Goal: Information Seeking & Learning: Learn about a topic

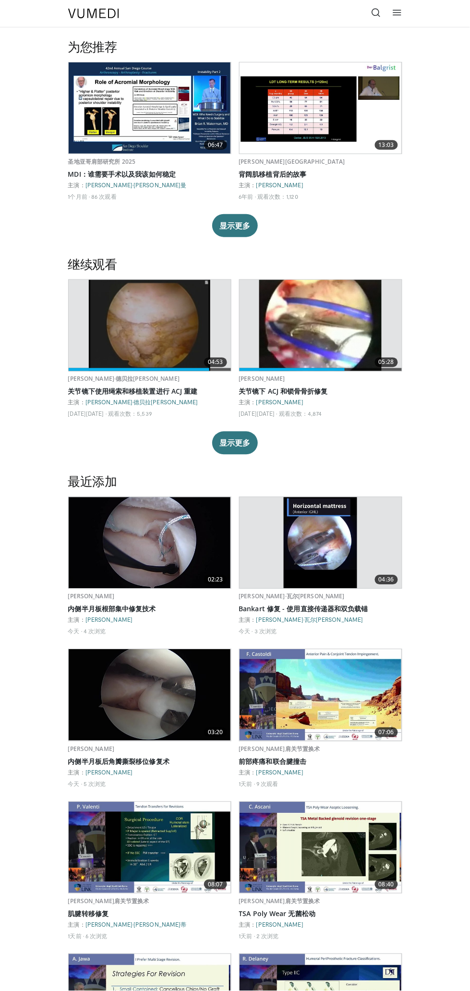
click at [376, 14] on icon at bounding box center [377, 13] width 10 height 10
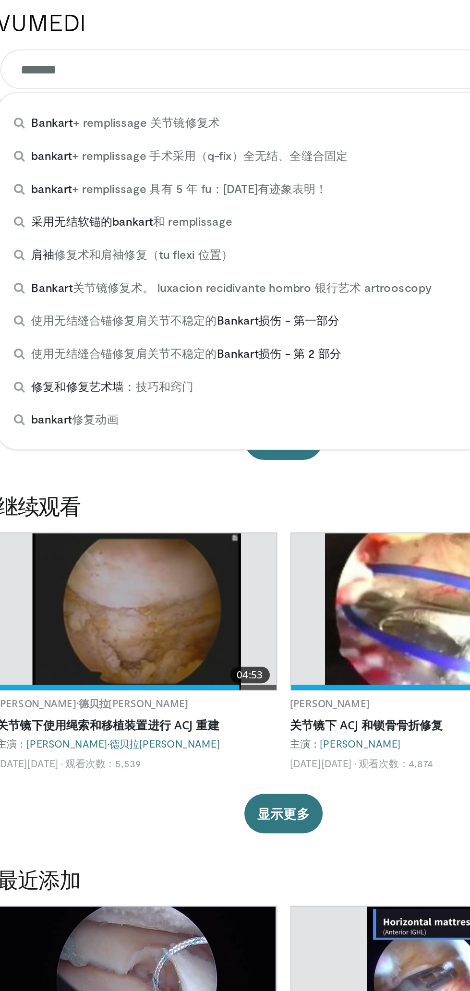
click at [215, 73] on div "Bankart + remplissage 关节镜修复术" at bounding box center [236, 71] width 326 height 19
type input "**********"
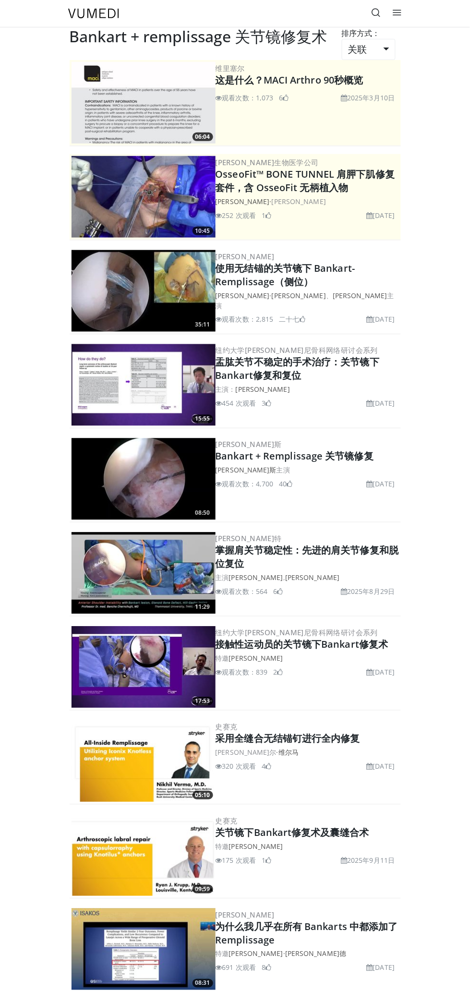
click at [387, 211] on font "2025年6月25日" at bounding box center [384, 215] width 22 height 9
click at [190, 207] on img at bounding box center [144, 197] width 144 height 82
click at [343, 192] on font "OsseoFit™ BONE TUNNEL 肩胛下肌修复套件，含 OsseoFit 无柄植入物" at bounding box center [306, 181] width 180 height 26
click at [170, 215] on img at bounding box center [144, 197] width 144 height 82
click at [180, 192] on img at bounding box center [144, 197] width 144 height 82
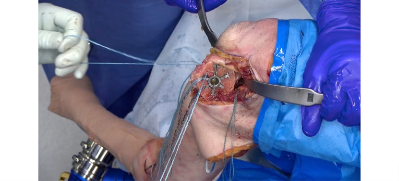
click at [201, 68] on div "10 seconds Tap to unmute" at bounding box center [199, 90] width 399 height 181
click at [286, 93] on div "Video Player" at bounding box center [200, 90] width 240 height 19
click at [289, 78] on div "10 seconds Tap to unmute" at bounding box center [199, 90] width 399 height 181
click at [231, 94] on div "Video Player" at bounding box center [200, 90] width 240 height 19
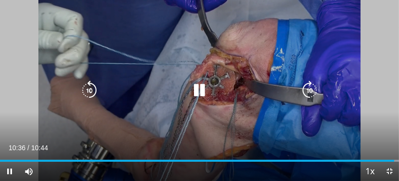
click at [53, 14] on div "10 seconds Tap to unmute" at bounding box center [199, 90] width 399 height 181
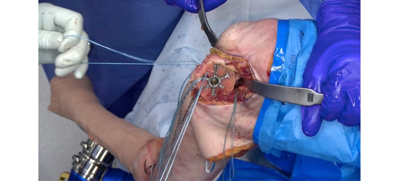
click at [32, 14] on div "10 seconds Tap to unmute" at bounding box center [199, 90] width 399 height 181
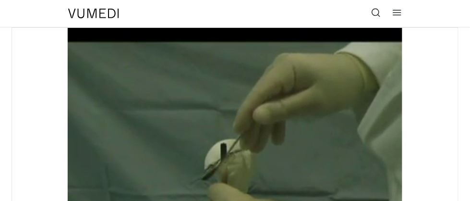
click at [16, 2] on header "特色菜 成人和家庭医学 过敏、哮喘、免疫学 麻醉学 心脏病学 牙科 皮肤科 内分泌学 胃肠病学和肝病学 普通外科 血液学和肿瘤学 传染病 肾脏病学 神经病学 …" at bounding box center [235, 13] width 470 height 27
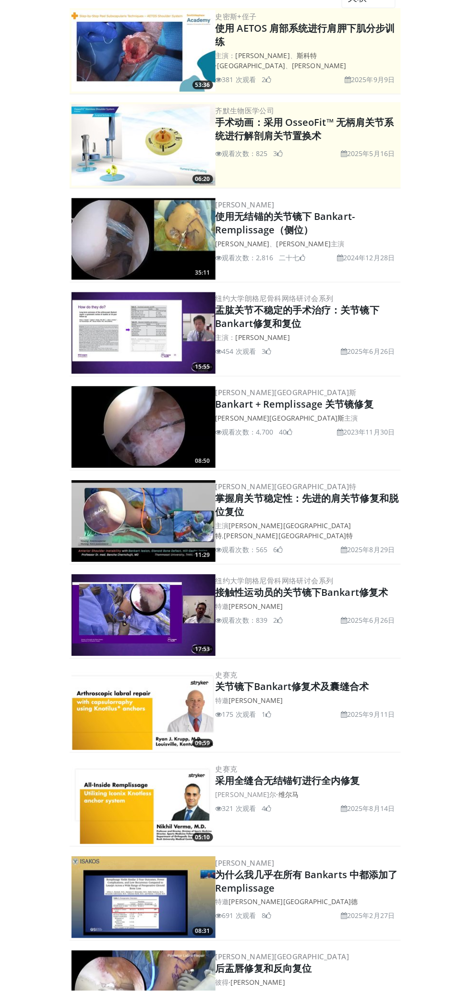
scroll to position [52, 0]
click at [389, 236] on div "[PERSON_NAME] 使用无结锚的关节镜下 Bankart-Remplissage（侧位） [GEOGRAPHIC_DATA][PERSON_NAME]…" at bounding box center [307, 239] width 183 height 82
click at [193, 242] on img at bounding box center [144, 239] width 144 height 82
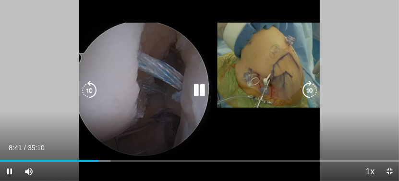
click at [354, 69] on div "10 seconds Tap to unmute" at bounding box center [199, 90] width 399 height 181
click at [351, 77] on div "10 seconds Tap to unmute" at bounding box center [199, 90] width 399 height 181
click at [293, 82] on div "Video Player" at bounding box center [200, 90] width 240 height 19
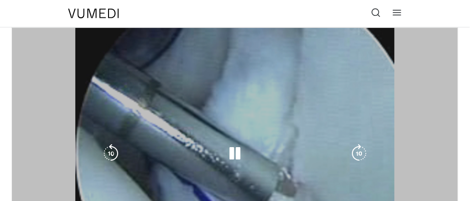
click at [296, 94] on div "10 seconds Tap to unmute" at bounding box center [235, 153] width 446 height 251
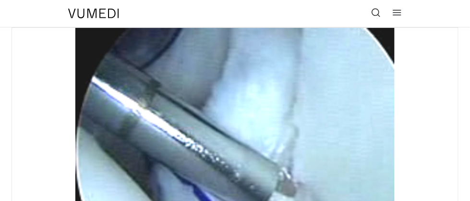
click at [349, 82] on div "10 seconds Tap to unmute" at bounding box center [235, 153] width 446 height 251
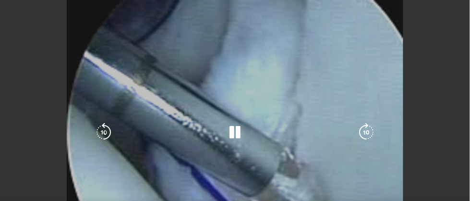
scroll to position [55, 0]
click at [352, 36] on div "10 seconds Tap to unmute" at bounding box center [235, 132] width 470 height 265
click at [378, 52] on div "10 seconds Tap to unmute" at bounding box center [235, 132] width 470 height 265
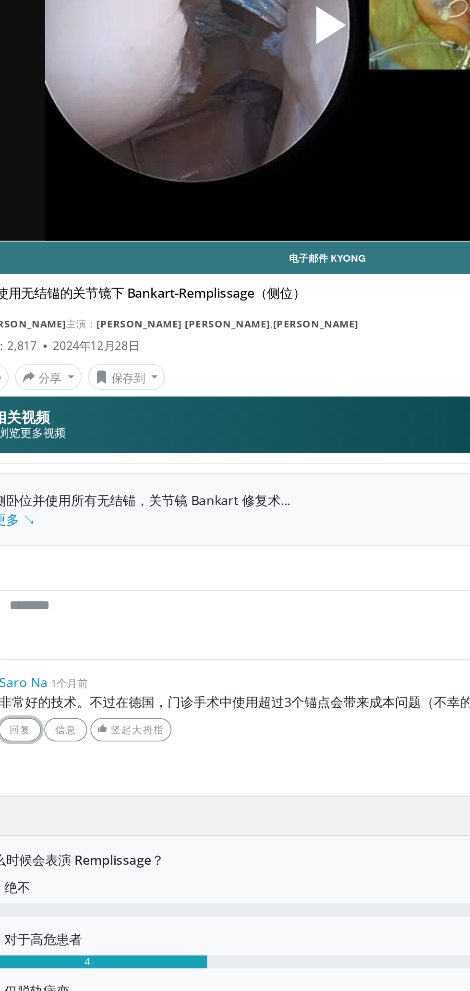
click at [46, 563] on link "回复" at bounding box center [52, 568] width 25 height 14
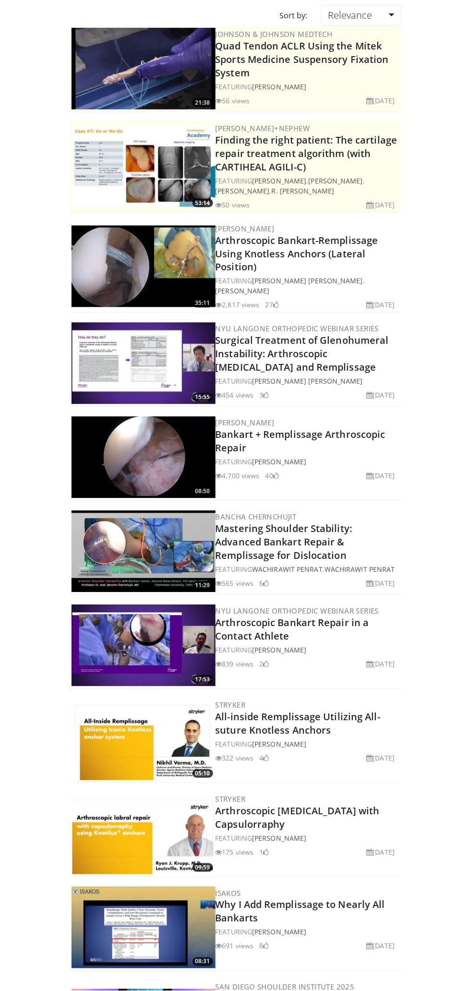
scroll to position [52, 0]
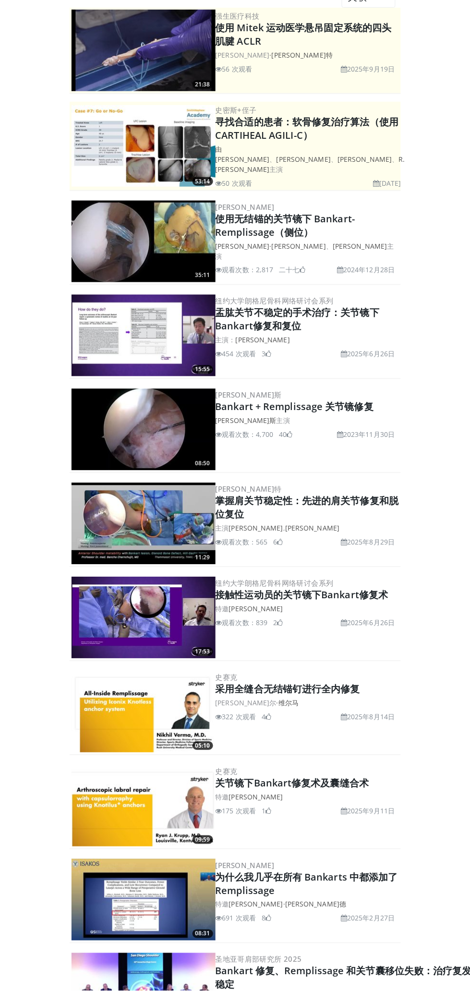
click at [397, 502] on font "掌握肩关节稳定性：先进的肩关节修复和脱位复位" at bounding box center [307, 508] width 183 height 26
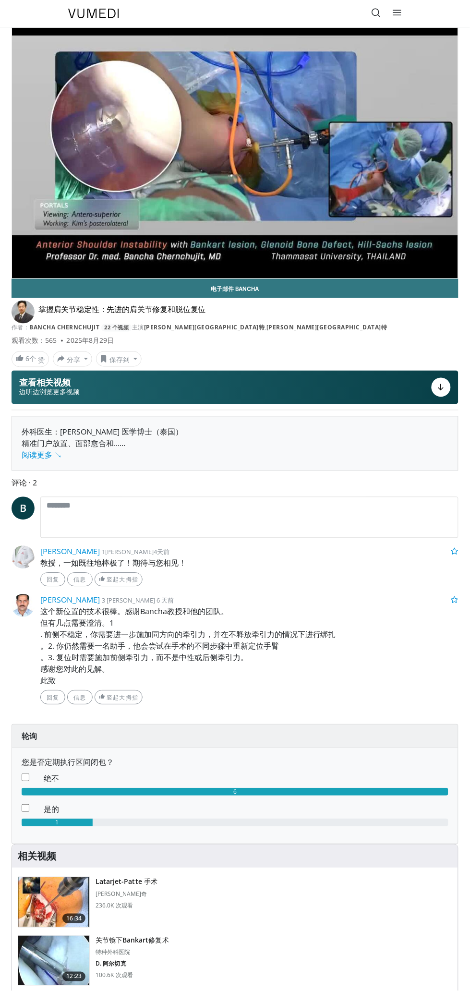
click at [396, 207] on div "10 seconds Tap to unmute" at bounding box center [235, 153] width 446 height 251
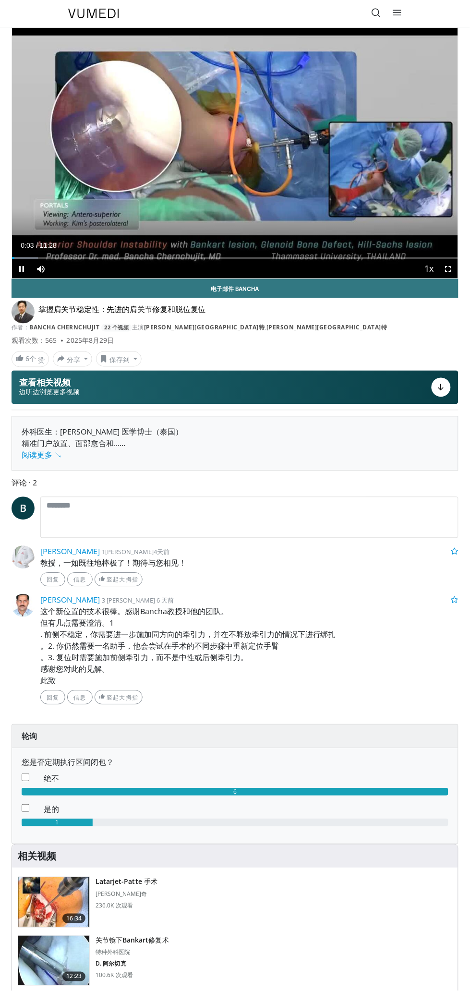
click at [439, 288] on link "电子邮件 Bancha" at bounding box center [235, 288] width 447 height 19
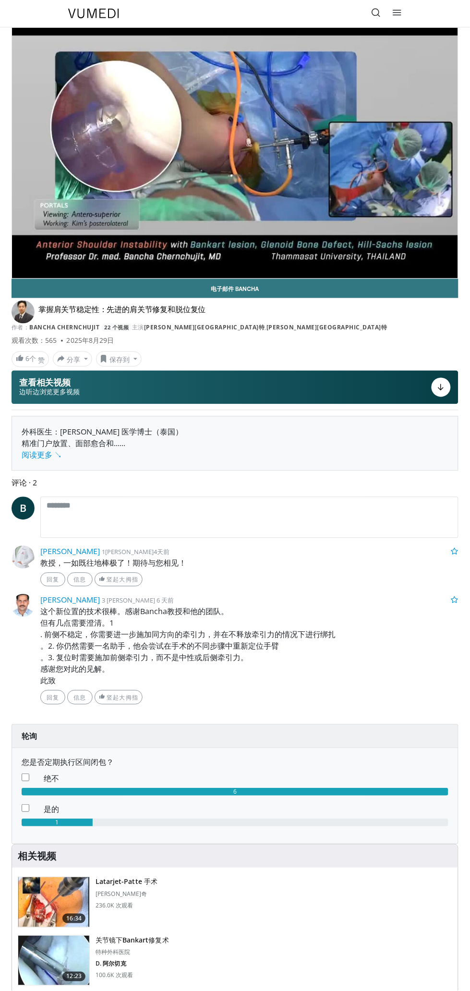
click at [241, 193] on div "10 seconds Tap to unmute" at bounding box center [235, 153] width 446 height 251
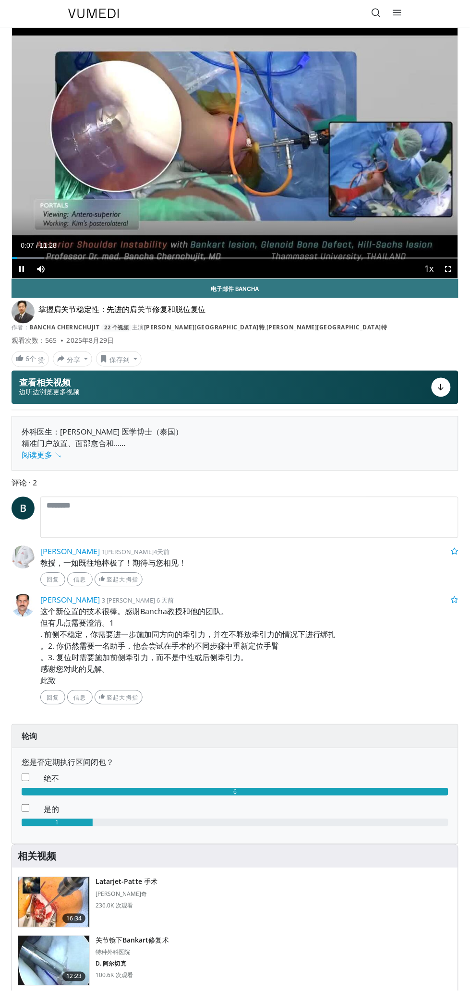
click at [438, 265] on button "Playback Rate" at bounding box center [429, 268] width 19 height 19
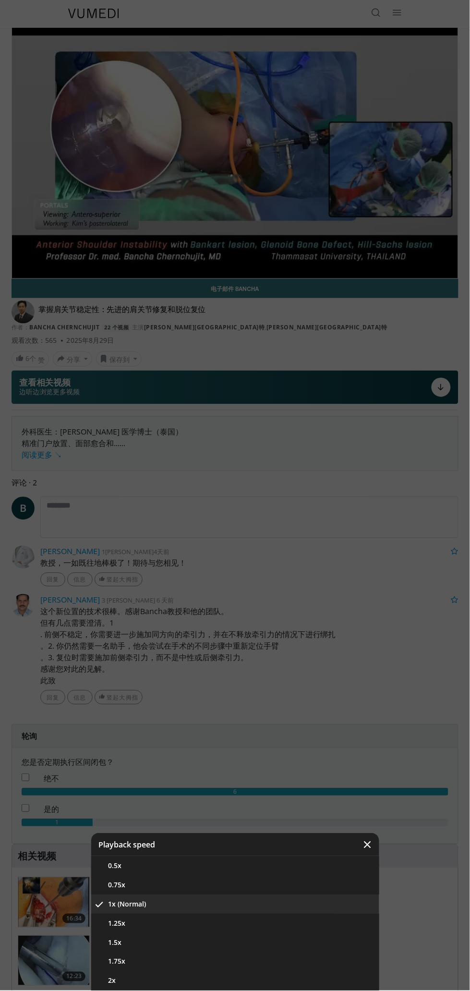
click at [418, 207] on div "Video Player" at bounding box center [235, 495] width 470 height 991
click at [324, 194] on div "Video Player" at bounding box center [235, 495] width 470 height 991
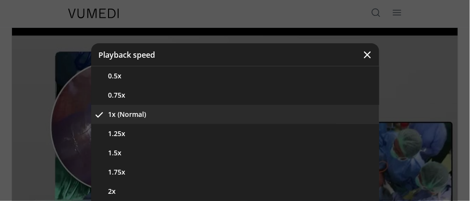
click at [423, 81] on div "Video Player" at bounding box center [235, 100] width 470 height 201
click at [366, 51] on icon "Video Player" at bounding box center [368, 55] width 10 height 10
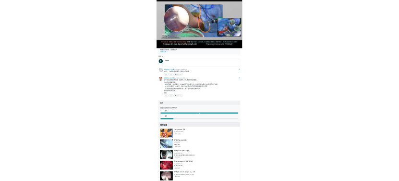
scroll to position [187, 0]
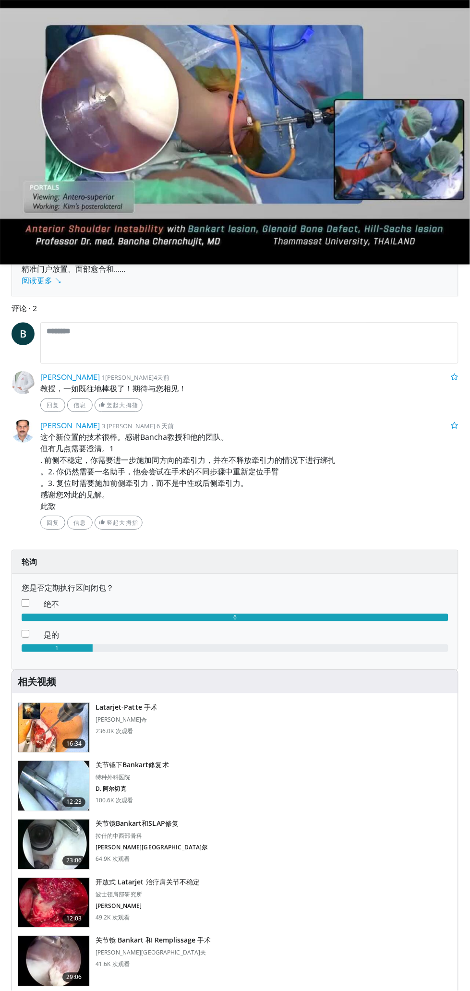
click at [371, 132] on icon "Video Player" at bounding box center [366, 131] width 19 height 19
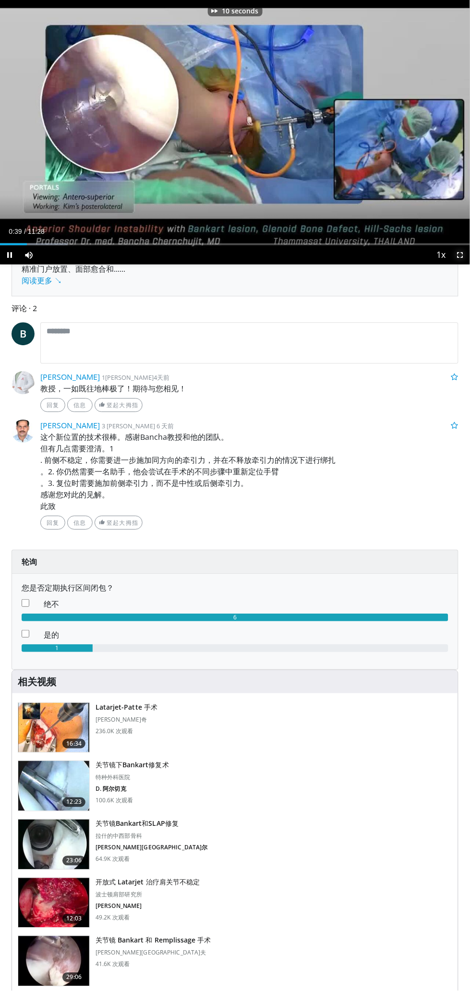
click at [452, 250] on span "Video Player" at bounding box center [460, 254] width 19 height 19
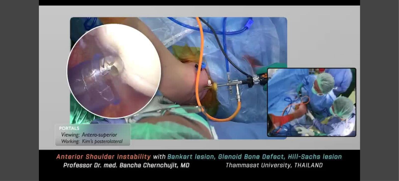
click at [306, 98] on div "10 seconds Tap to unmute" at bounding box center [199, 90] width 399 height 181
click at [319, 85] on div "10 seconds Tap to unmute" at bounding box center [199, 90] width 399 height 181
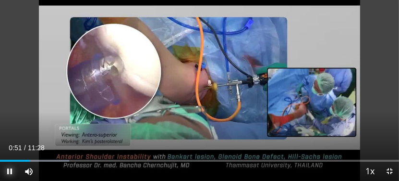
click at [6, 164] on span "Video Player" at bounding box center [9, 170] width 19 height 19
click at [11, 163] on span "Video Player" at bounding box center [9, 170] width 19 height 19
click at [99, 81] on div "10 seconds Tap to unmute" at bounding box center [199, 90] width 399 height 181
click at [14, 159] on div "Loaded : 17.29% 00:58" at bounding box center [199, 156] width 399 height 9
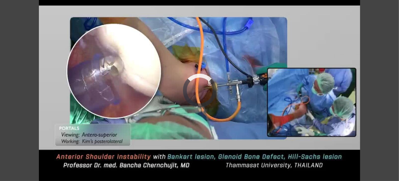
click at [52, 134] on div "10 seconds Tap to unmute" at bounding box center [199, 90] width 399 height 181
click at [293, 100] on div "10 seconds Tap to unmute" at bounding box center [199, 90] width 399 height 181
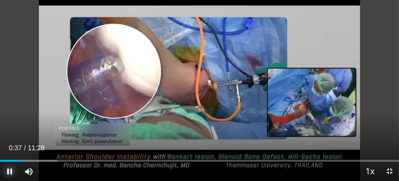
click at [7, 163] on span "Video Player" at bounding box center [9, 170] width 19 height 19
click at [8, 163] on span "Video Player" at bounding box center [9, 170] width 19 height 19
click at [10, 162] on span "Video Player" at bounding box center [9, 170] width 19 height 19
click at [5, 167] on span "Video Player" at bounding box center [9, 170] width 19 height 19
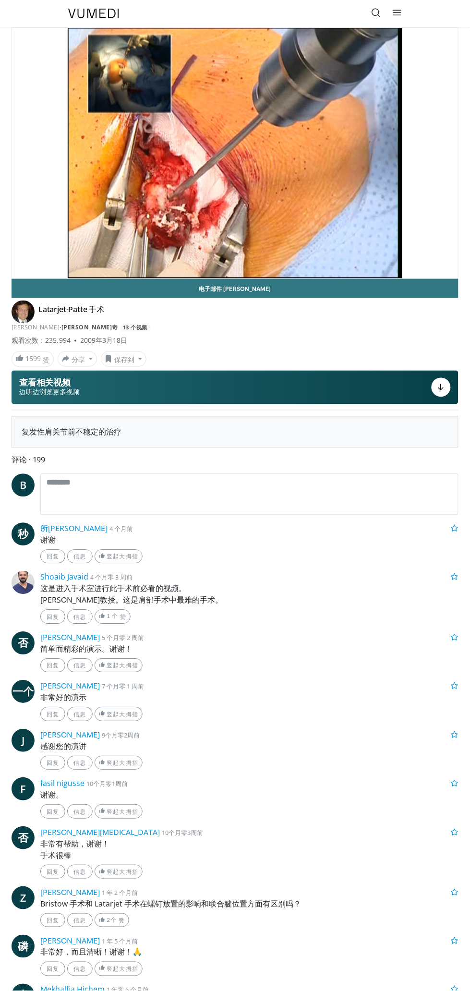
scroll to position [5, 0]
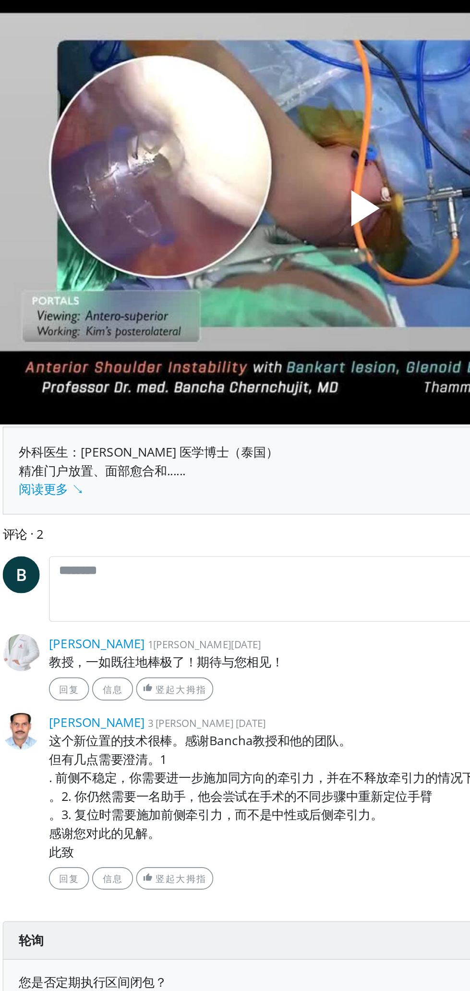
scroll to position [164, 0]
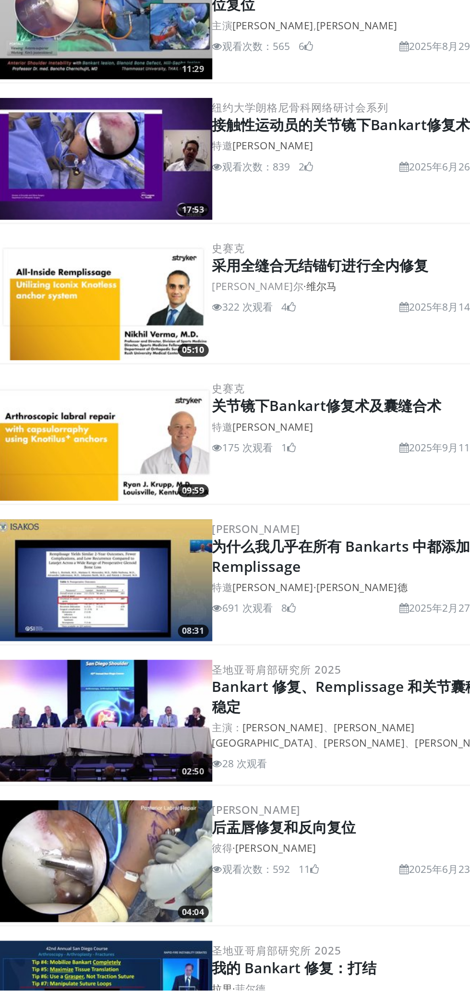
scroll to position [236, 0]
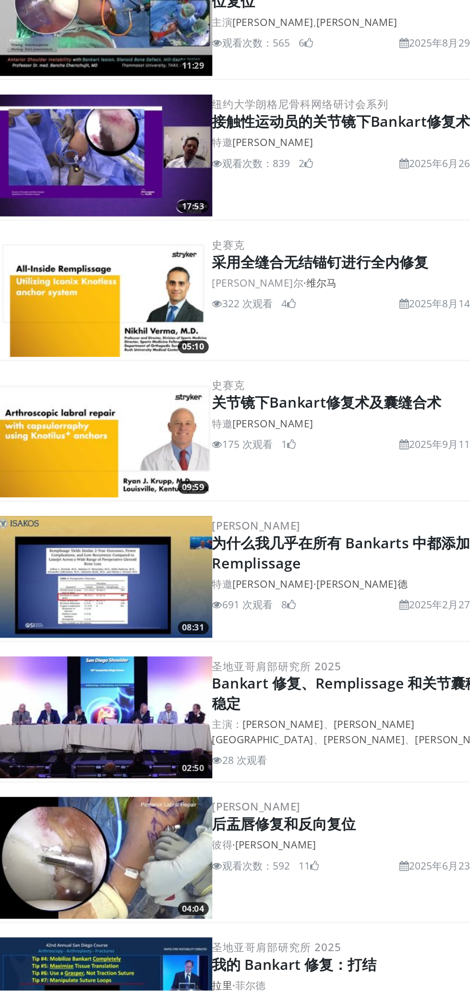
click at [339, 600] on font "关节镜下Bankart修复术及囊缝合术" at bounding box center [293, 597] width 154 height 13
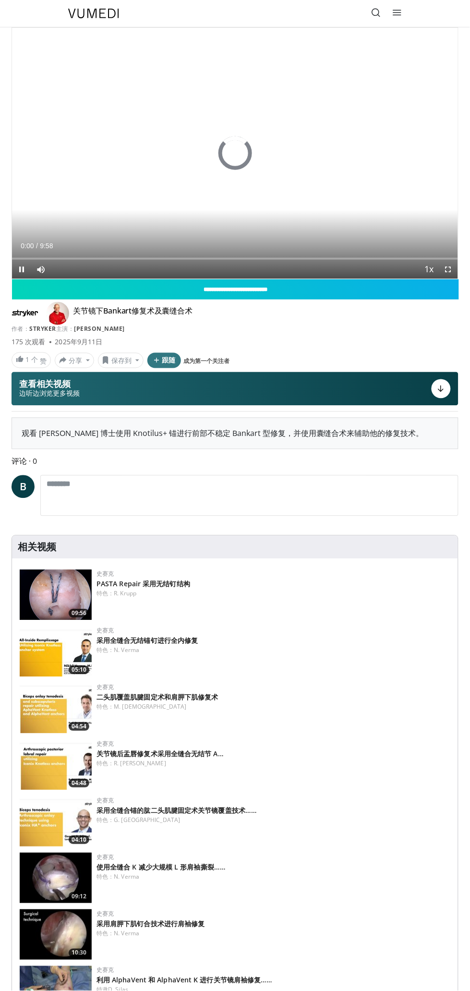
click at [428, 219] on div "10 seconds Tap to unmute" at bounding box center [235, 153] width 446 height 251
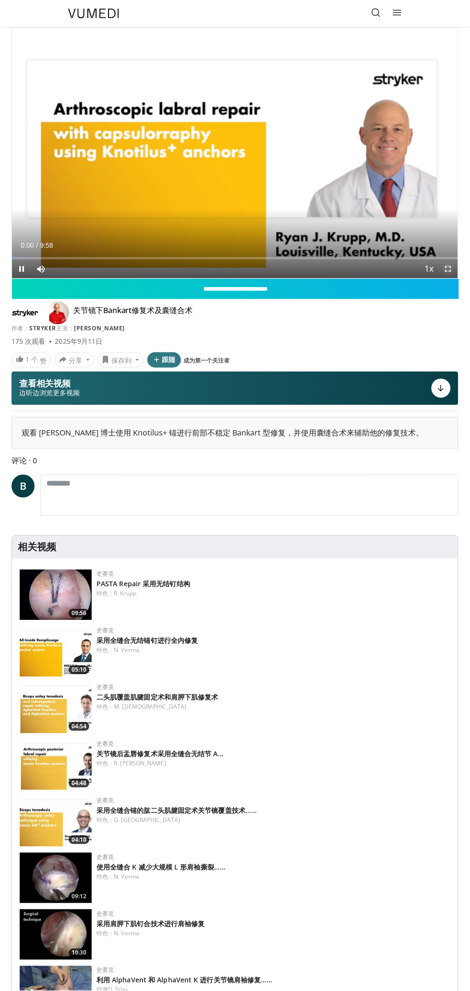
click at [449, 269] on span "Video Player" at bounding box center [448, 268] width 19 height 19
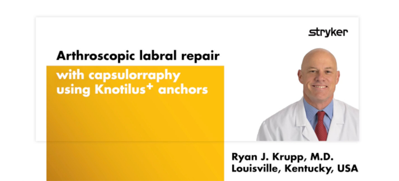
click at [264, 82] on div "Video Player" at bounding box center [200, 90] width 240 height 19
click at [279, 40] on div "10 seconds Tap to unmute" at bounding box center [199, 90] width 399 height 181
click at [257, 48] on div "10 seconds Tap to unmute" at bounding box center [199, 90] width 399 height 181
click at [241, 33] on div "10 seconds Tap to unmute" at bounding box center [199, 90] width 399 height 181
click at [352, 41] on div "10 seconds Tap to unmute" at bounding box center [199, 90] width 399 height 181
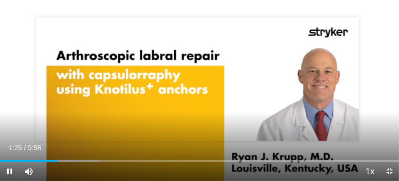
click at [45, 47] on div "10 seconds Tap to unmute" at bounding box center [199, 90] width 399 height 181
click at [43, 103] on div "10 seconds Tap to unmute" at bounding box center [199, 90] width 399 height 181
click at [364, 116] on div "10 seconds Tap to unmute" at bounding box center [199, 90] width 399 height 181
click at [272, 130] on div "10 seconds Tap to unmute" at bounding box center [199, 90] width 399 height 181
click at [274, 45] on div "10 seconds Tap to unmute" at bounding box center [199, 90] width 399 height 181
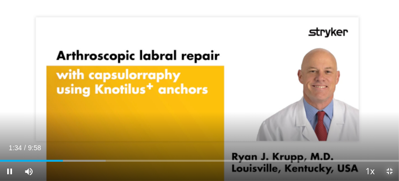
click at [389, 174] on span "Video Player" at bounding box center [389, 170] width 19 height 19
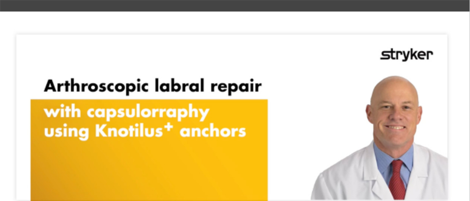
scroll to position [67, 0]
click at [422, 91] on div "10 seconds Tap to unmute" at bounding box center [235, 132] width 470 height 265
click at [447, 146] on div "10 seconds Tap to unmute" at bounding box center [235, 132] width 470 height 265
click at [444, 70] on div "10 seconds Tap to unmute" at bounding box center [235, 132] width 470 height 265
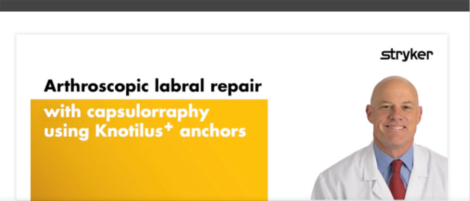
click at [410, 76] on div "10 seconds Tap to unmute" at bounding box center [235, 132] width 470 height 265
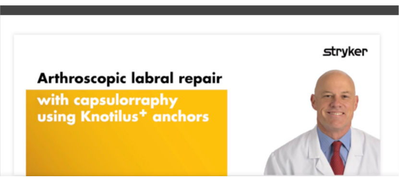
scroll to position [97, 0]
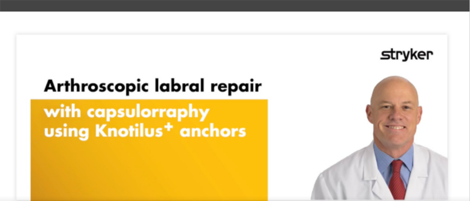
click at [414, 76] on div "10 seconds Tap to unmute" at bounding box center [235, 132] width 470 height 265
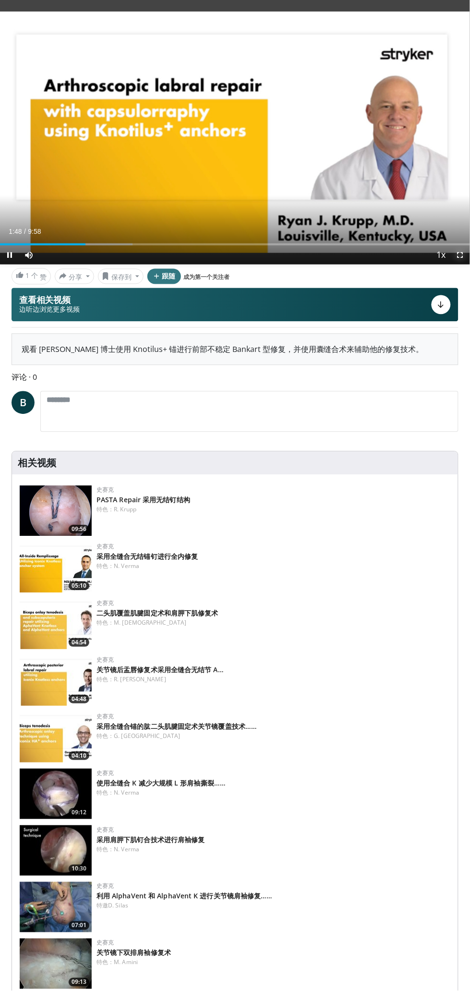
click at [461, 255] on span "Video Player" at bounding box center [460, 254] width 19 height 19
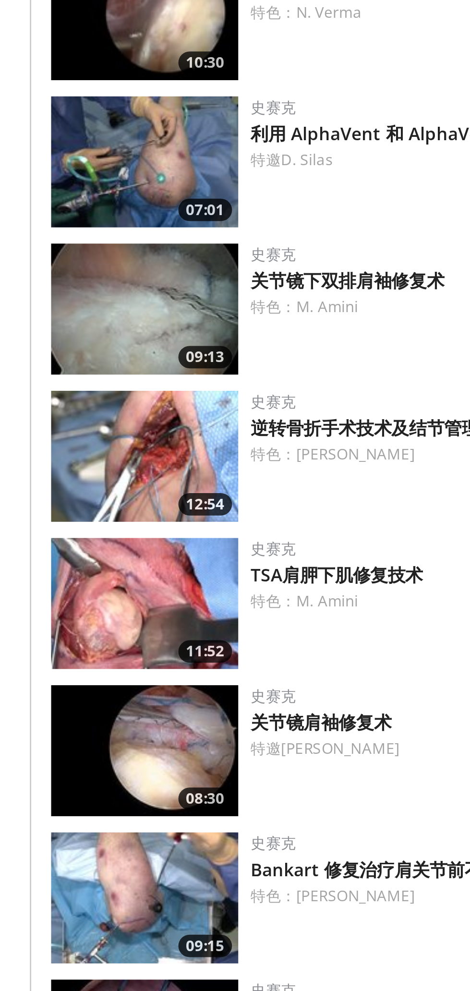
scroll to position [538, 0]
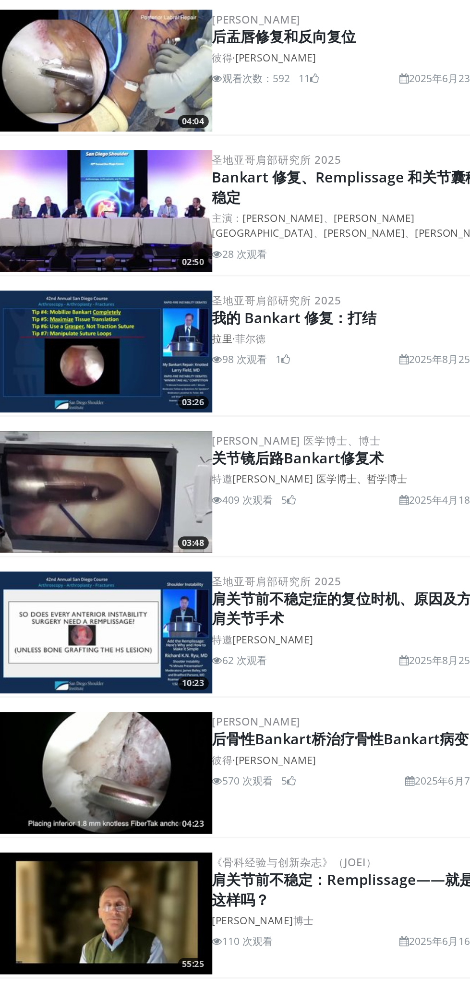
scroll to position [672, 0]
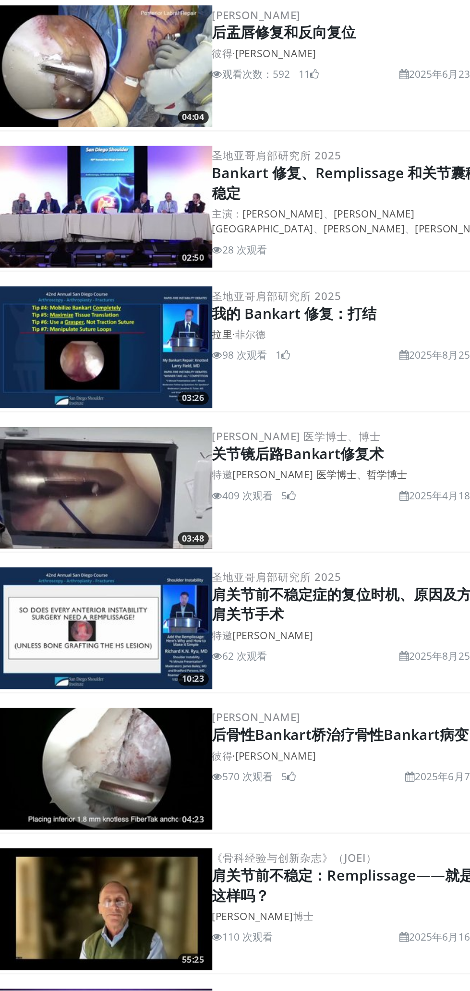
click at [176, 564] on img at bounding box center [144, 561] width 144 height 82
click at [149, 547] on img at bounding box center [144, 561] width 144 height 82
click at [165, 560] on img at bounding box center [144, 561] width 144 height 82
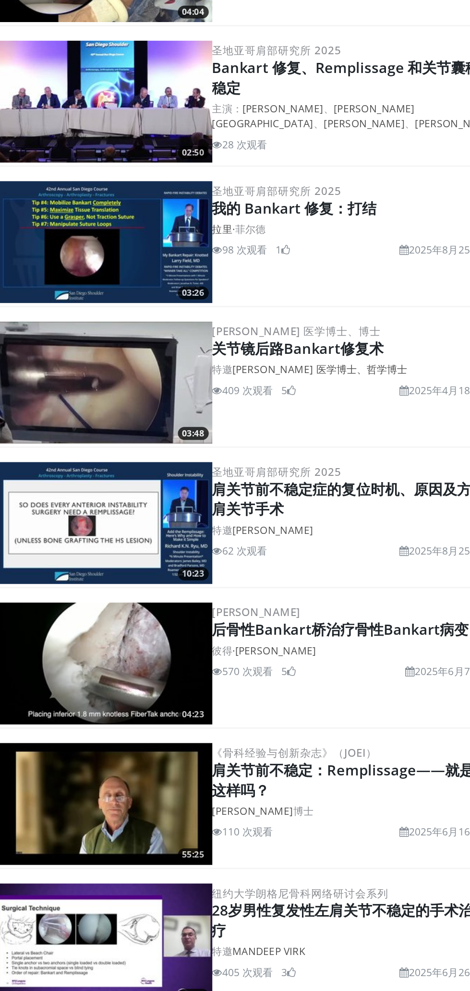
scroll to position [814, 0]
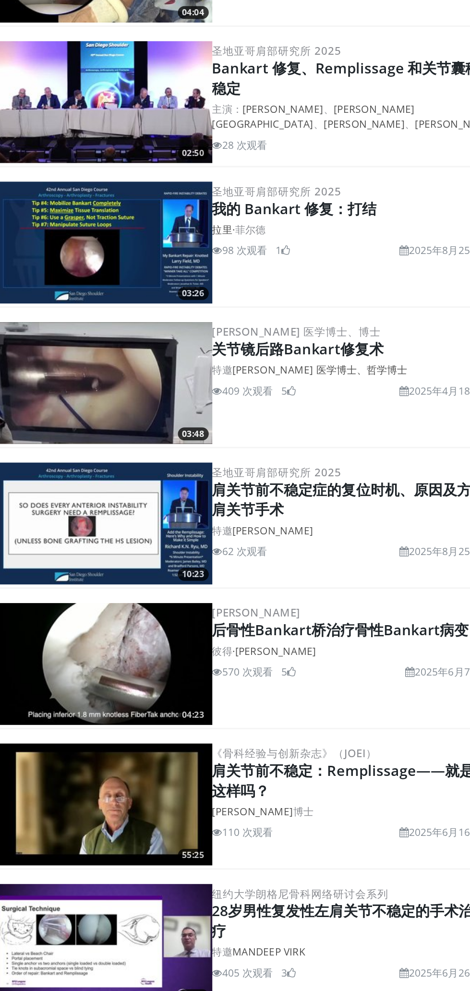
click at [207, 427] on img at bounding box center [144, 418] width 144 height 82
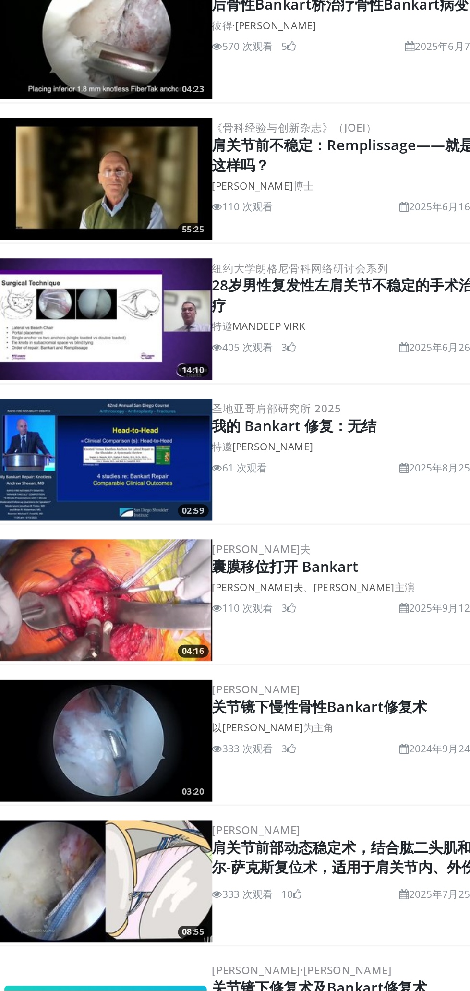
scroll to position [1169, 0]
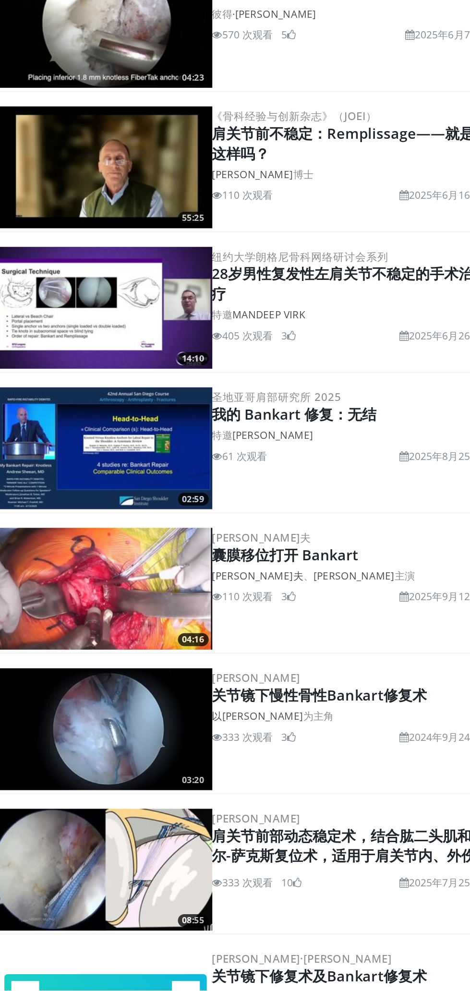
click at [335, 697] on h2 "囊膜移位打开 Bankart" at bounding box center [307, 699] width 183 height 13
click at [283, 713] on font "阿南德·穆蒂" at bounding box center [310, 713] width 54 height 9
click at [168, 729] on img at bounding box center [144, 722] width 144 height 82
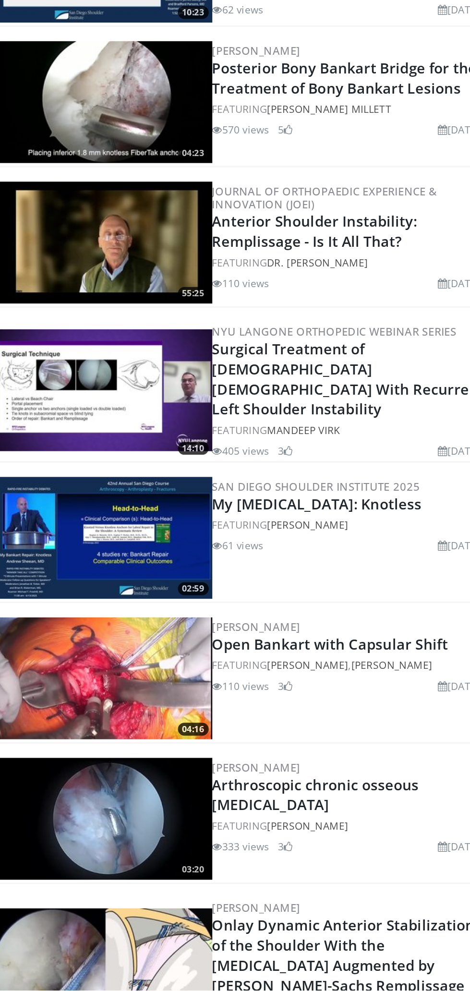
scroll to position [1201, 0]
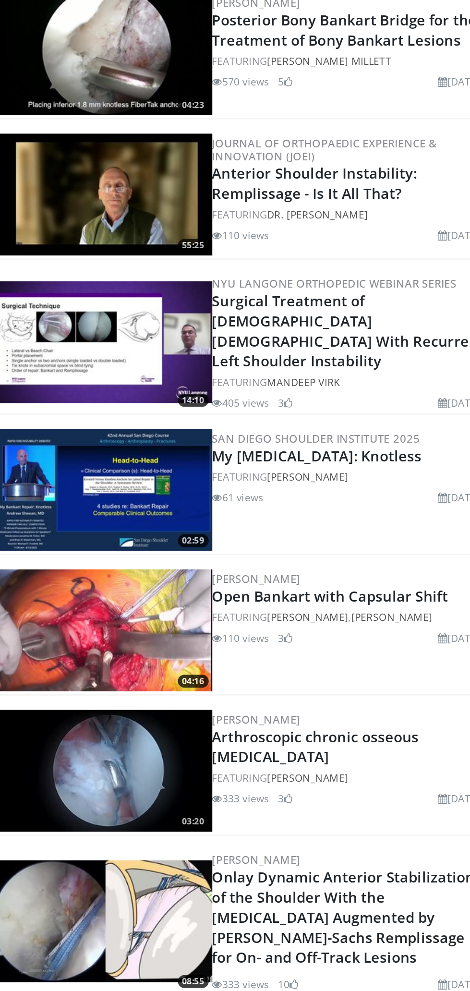
click at [139, 731] on img at bounding box center [144, 750] width 144 height 82
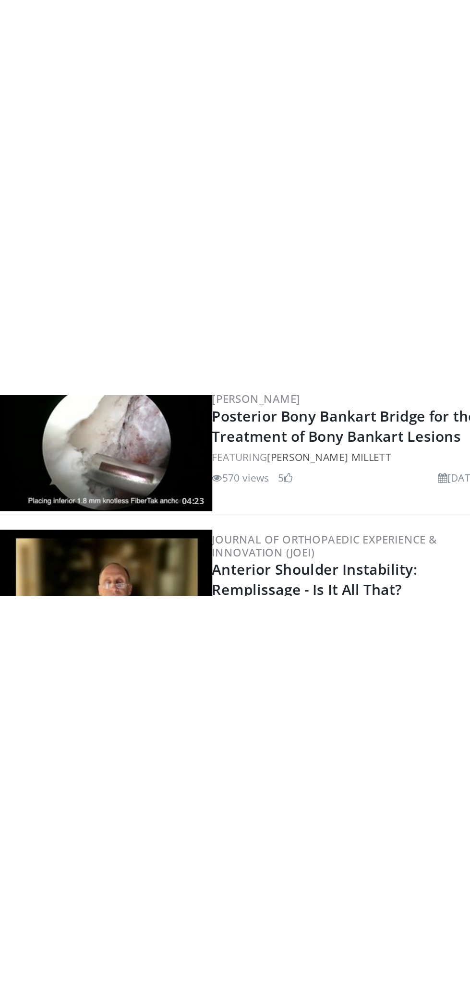
scroll to position [1201, 0]
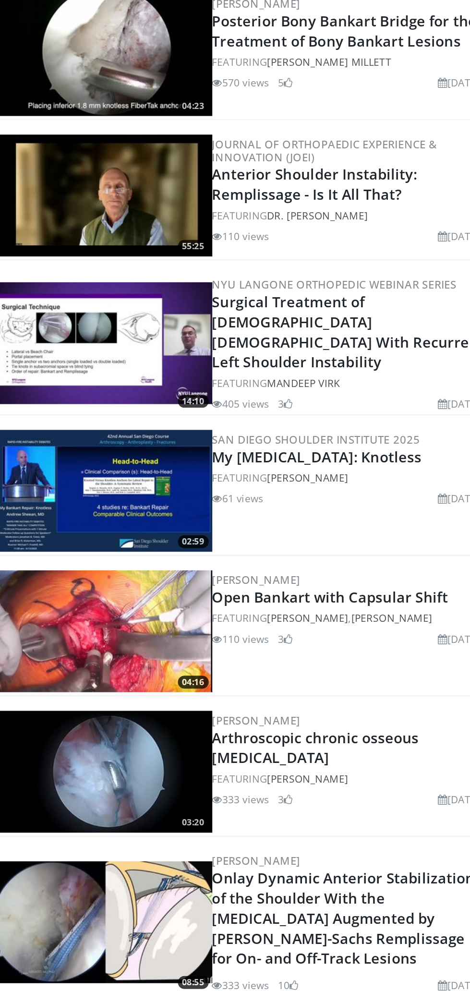
click at [161, 729] on img at bounding box center [144, 751] width 144 height 82
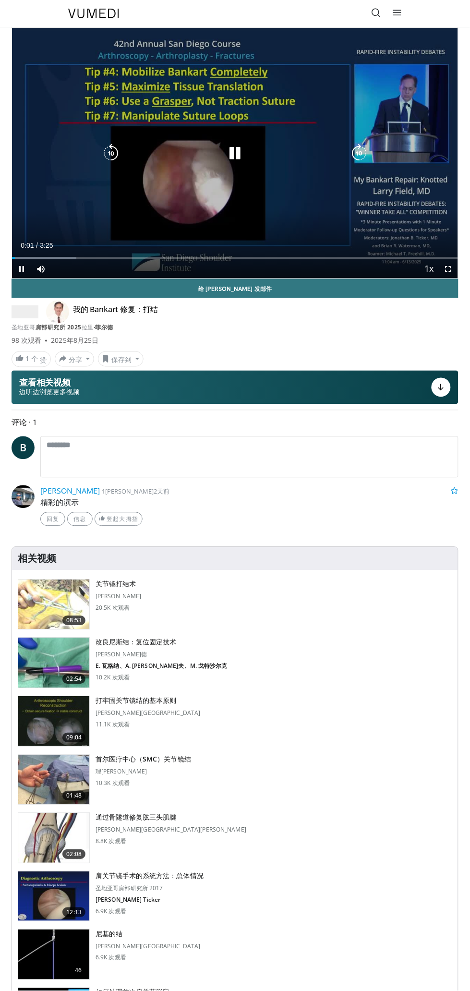
click at [431, 193] on div "10 seconds Tap to unmute" at bounding box center [235, 153] width 446 height 251
click at [442, 248] on div "Current Time 0:02 / Duration 3:25" at bounding box center [235, 245] width 446 height 9
click at [434, 257] on div "Loaded : 19.27% 0:04" at bounding box center [235, 254] width 446 height 9
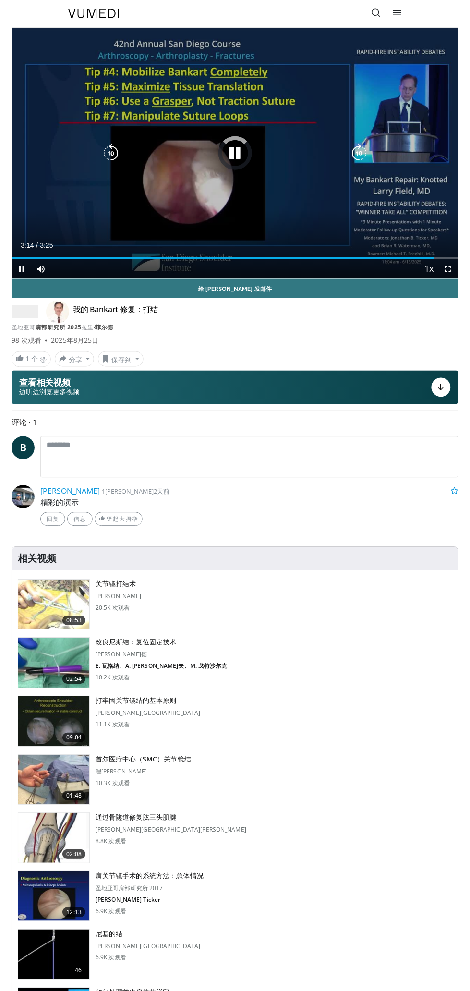
click at [426, 212] on div "10 seconds Tap to unmute" at bounding box center [235, 153] width 446 height 251
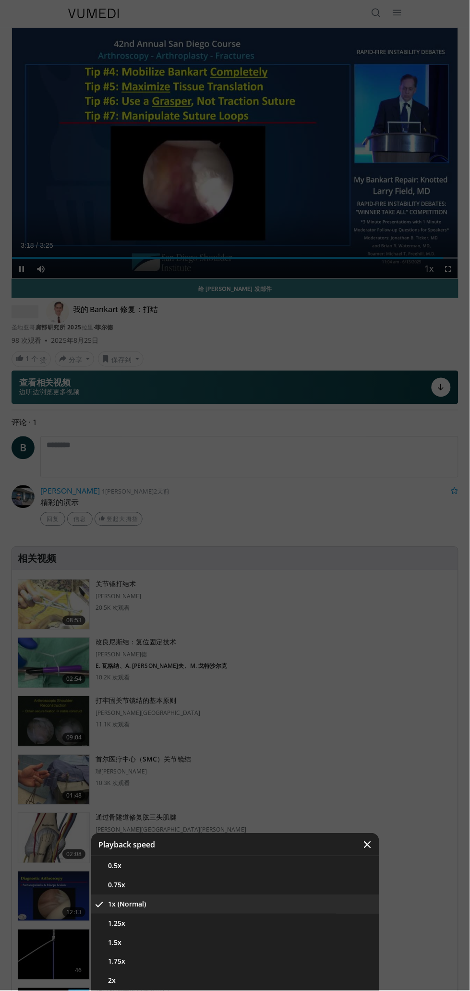
click at [153, 163] on div "Video Player" at bounding box center [235, 495] width 470 height 991
click at [252, 210] on div "Video Player" at bounding box center [235, 495] width 470 height 991
click at [297, 230] on div "Video Player" at bounding box center [235, 495] width 470 height 991
click at [288, 246] on div "Video Player" at bounding box center [235, 495] width 470 height 991
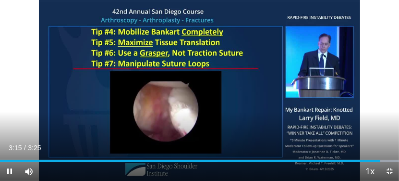
click at [300, 4] on div "10 seconds Tap to unmute" at bounding box center [199, 90] width 399 height 181
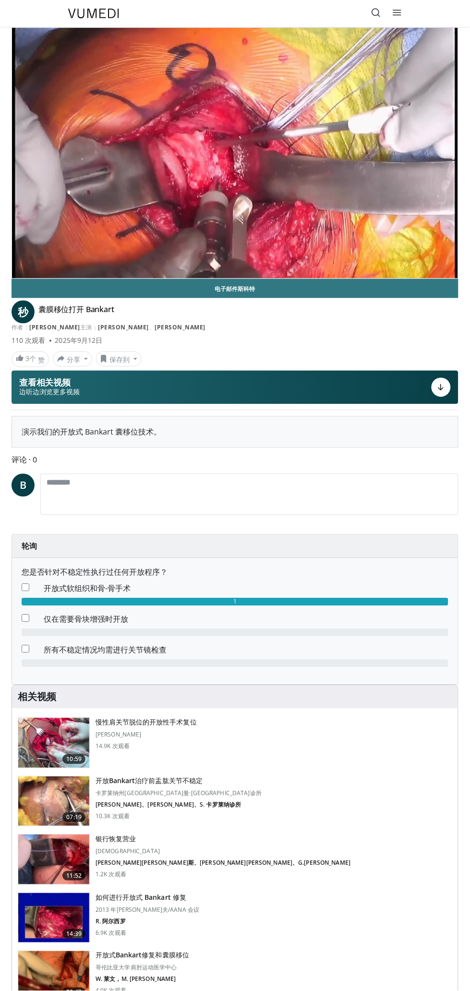
click at [345, 215] on div "10 seconds Tap to unmute" at bounding box center [235, 153] width 446 height 251
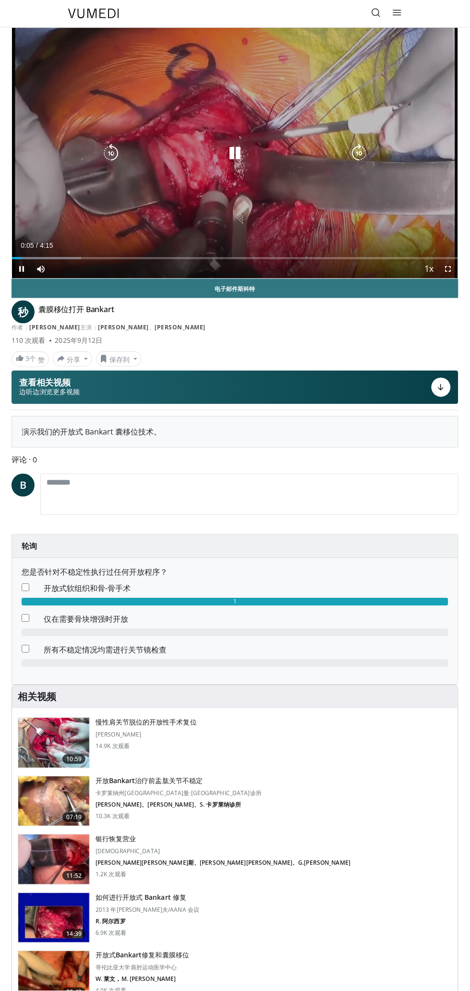
click at [437, 284] on link "电子邮件斯科特" at bounding box center [235, 288] width 447 height 19
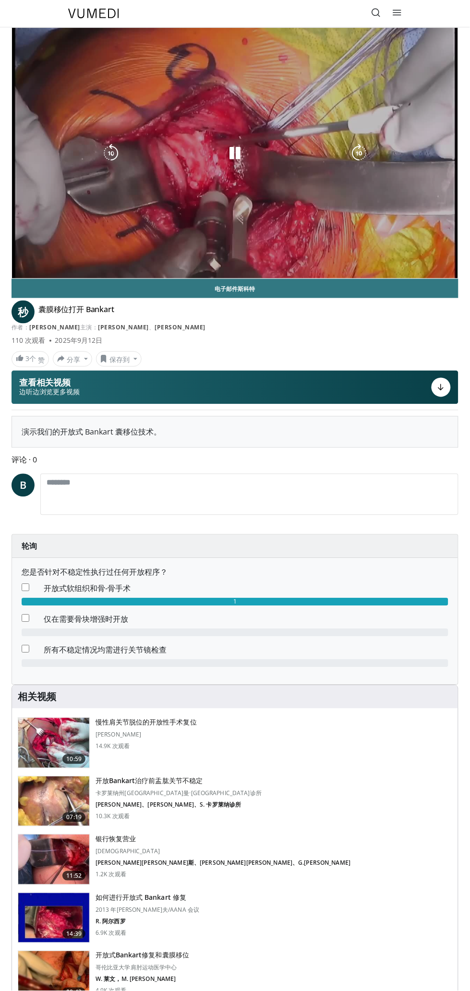
click at [426, 225] on div "10 seconds Tap to unmute" at bounding box center [235, 153] width 446 height 251
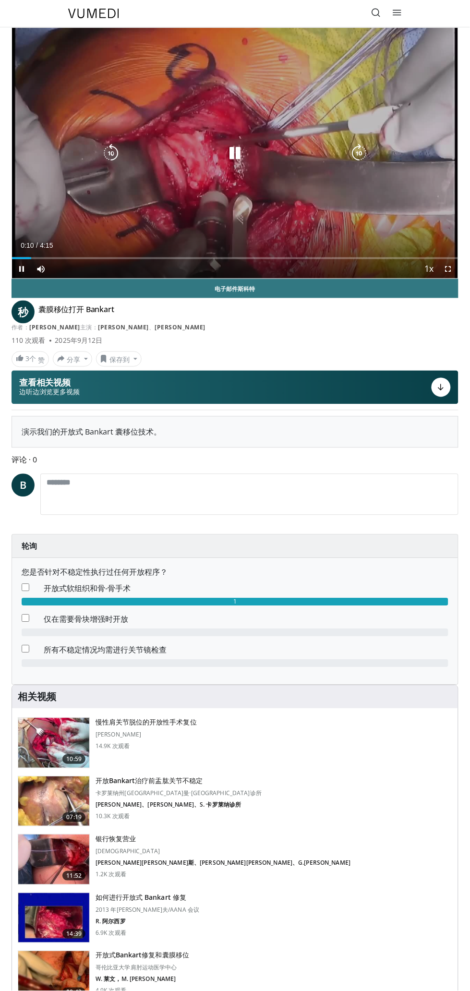
click at [433, 253] on div "Loaded : 3.91% 0:11" at bounding box center [235, 254] width 446 height 9
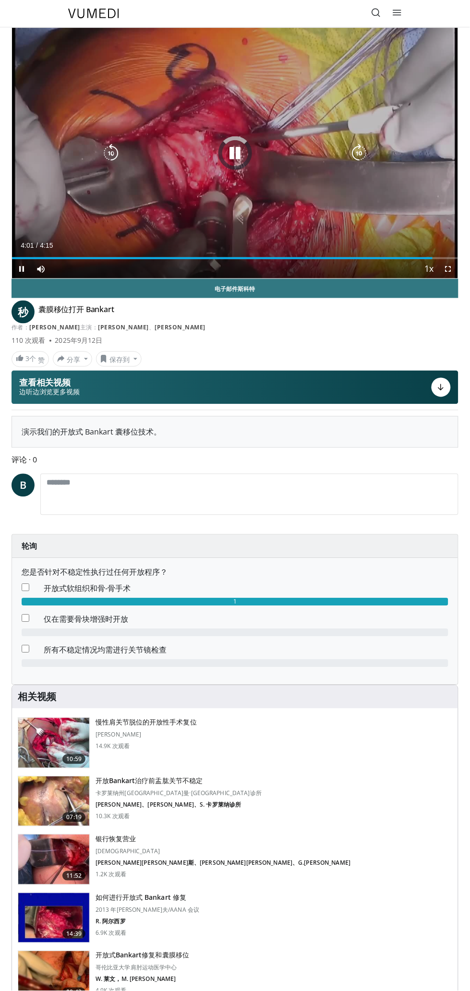
click at [435, 276] on span "Video Player" at bounding box center [429, 269] width 13 height 19
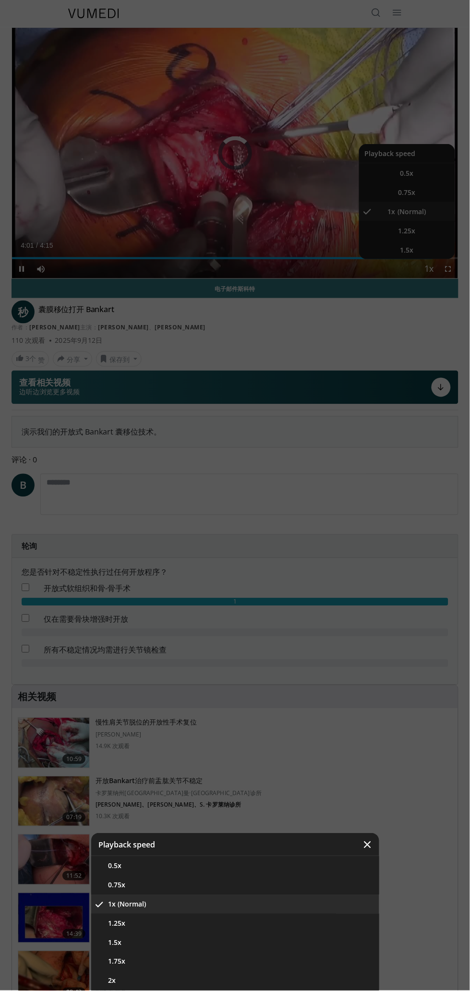
click at [398, 181] on div "Video Player" at bounding box center [235, 495] width 470 height 991
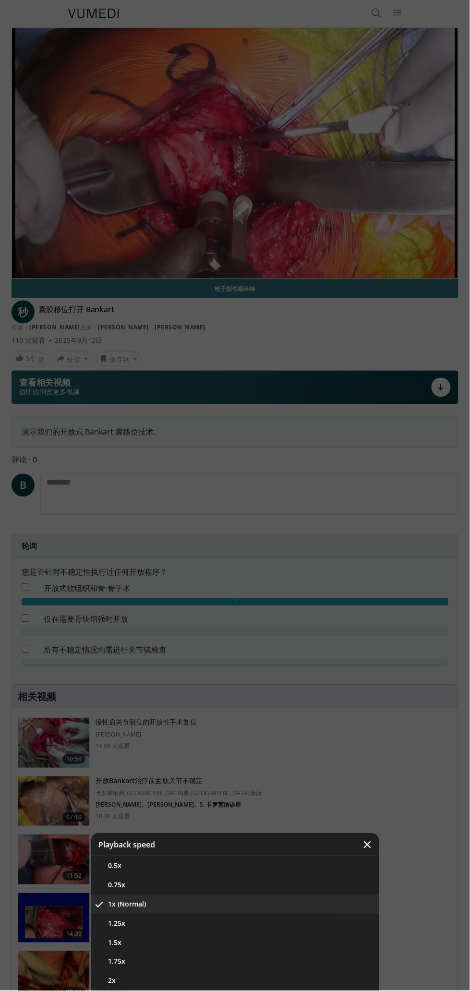
click at [435, 206] on div "Video Player" at bounding box center [235, 495] width 470 height 991
click at [441, 255] on div "Video Player" at bounding box center [235, 495] width 470 height 991
click at [450, 269] on div "Video Player" at bounding box center [235, 495] width 470 height 991
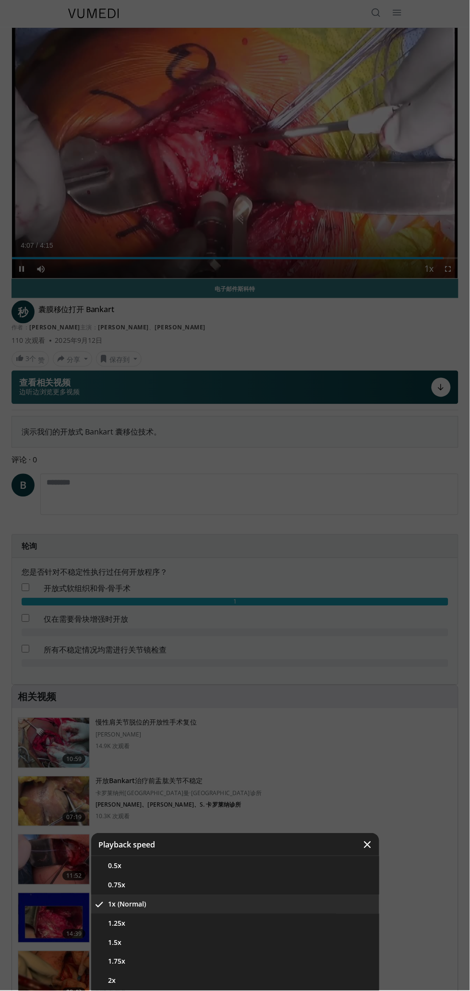
click at [445, 273] on div "Video Player" at bounding box center [235, 495] width 470 height 991
